Goal: Check status: Check status

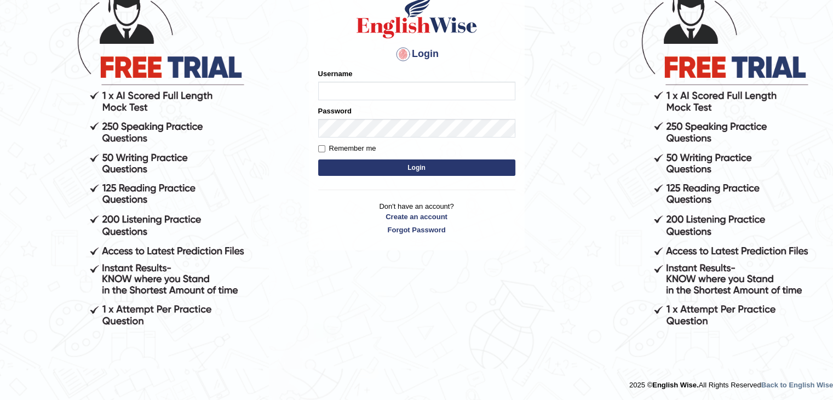
scroll to position [100, 0]
type input "Jitendra"
click at [418, 176] on form "Please fix the following errors: Username [PERSON_NAME] Password Remember me Lo…" at bounding box center [416, 123] width 197 height 110
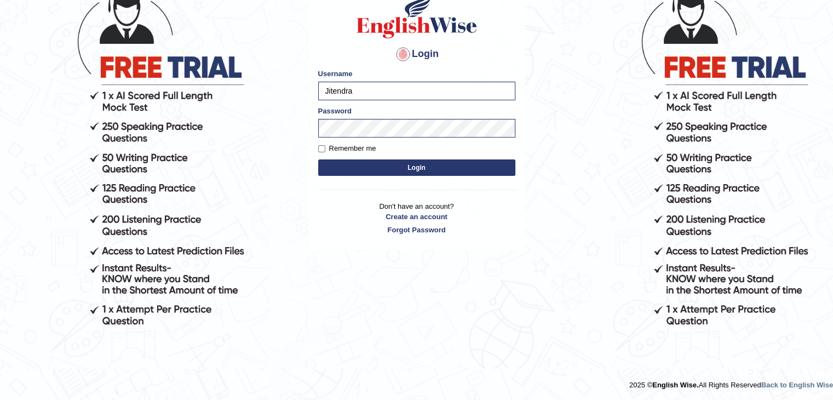
click at [418, 174] on form "Please fix the following errors: Username [PERSON_NAME] Password Remember me Lo…" at bounding box center [416, 123] width 197 height 110
click at [418, 170] on button "Login" at bounding box center [416, 167] width 197 height 16
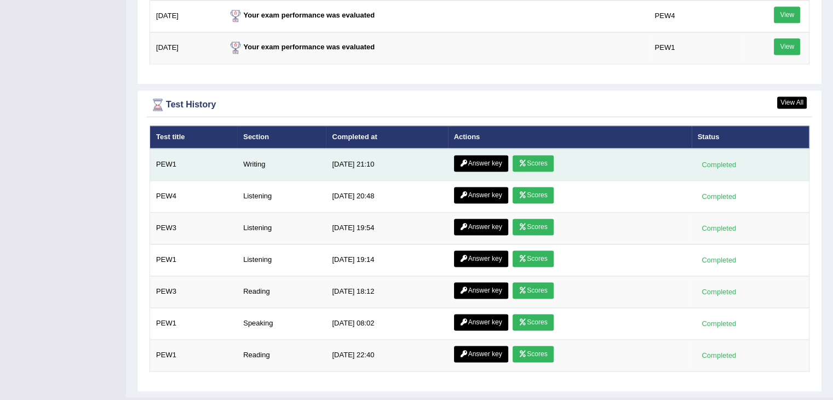
scroll to position [1530, 0]
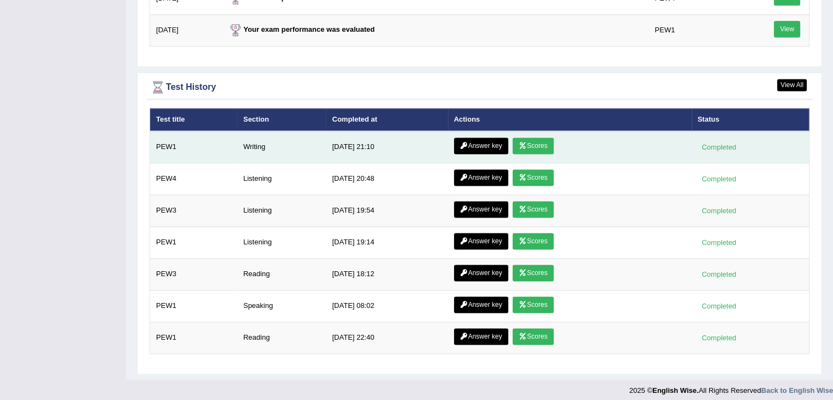
click at [540, 144] on link "Scores" at bounding box center [533, 146] width 41 height 16
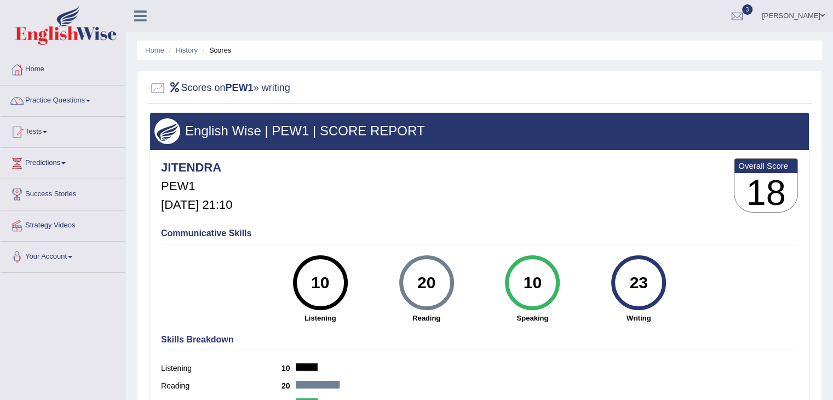
drag, startPoint x: 456, startPoint y: 148, endPoint x: 453, endPoint y: 165, distance: 17.2
drag, startPoint x: 453, startPoint y: 165, endPoint x: 388, endPoint y: 167, distance: 65.2
click at [388, 167] on div "JITENDRA PEW1 [DATE] 21:10 Overall Score 18" at bounding box center [479, 188] width 643 height 65
